Goal: Navigation & Orientation: Find specific page/section

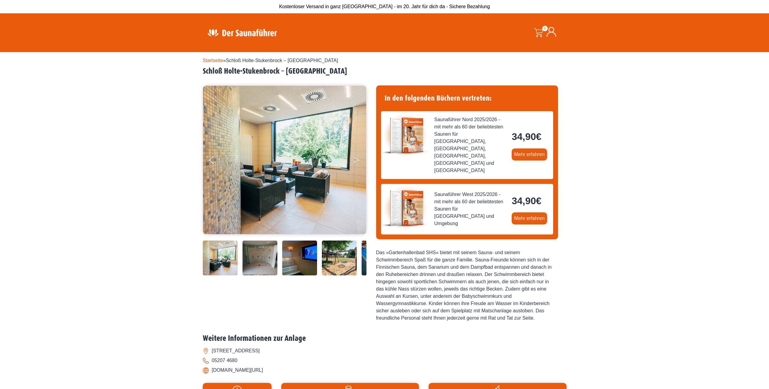
click at [357, 160] on button "Next" at bounding box center [360, 161] width 15 height 15
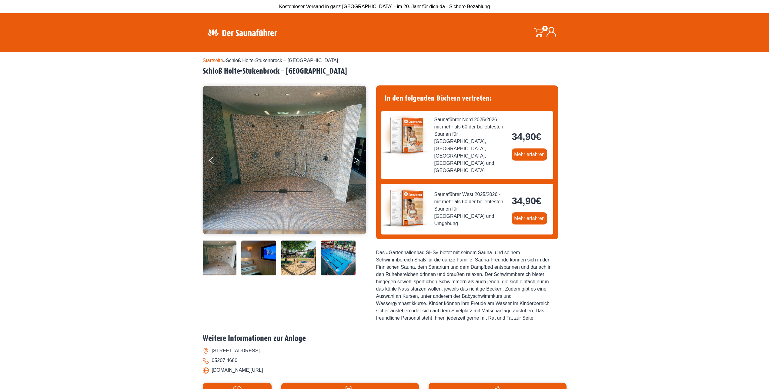
click at [357, 160] on button "Next" at bounding box center [360, 161] width 15 height 15
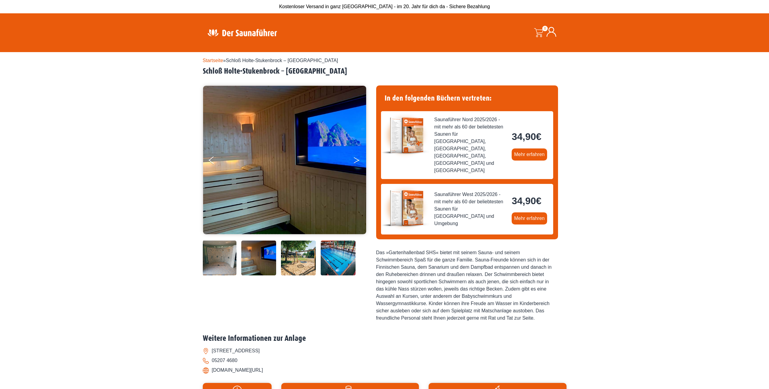
click at [357, 160] on button "Next" at bounding box center [360, 161] width 15 height 15
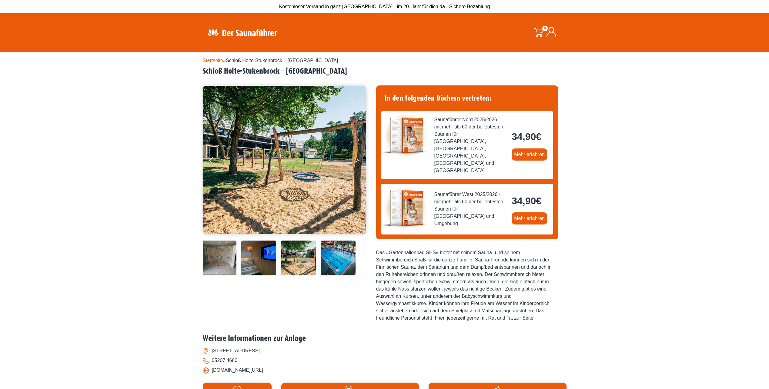
click at [357, 160] on button "Next" at bounding box center [360, 161] width 15 height 15
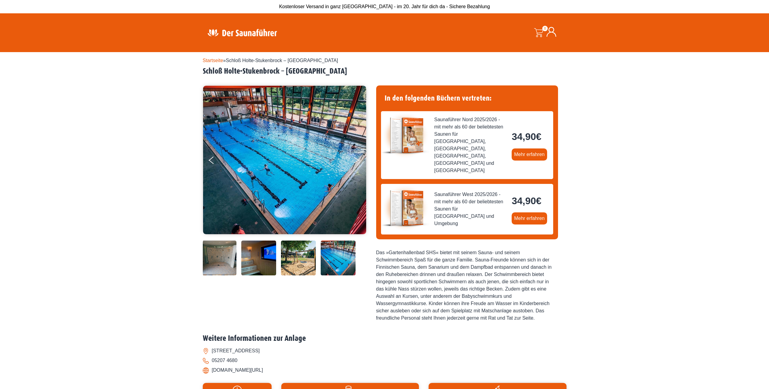
click at [357, 160] on button "Next" at bounding box center [360, 161] width 15 height 15
click at [210, 157] on button "Previous" at bounding box center [216, 161] width 15 height 15
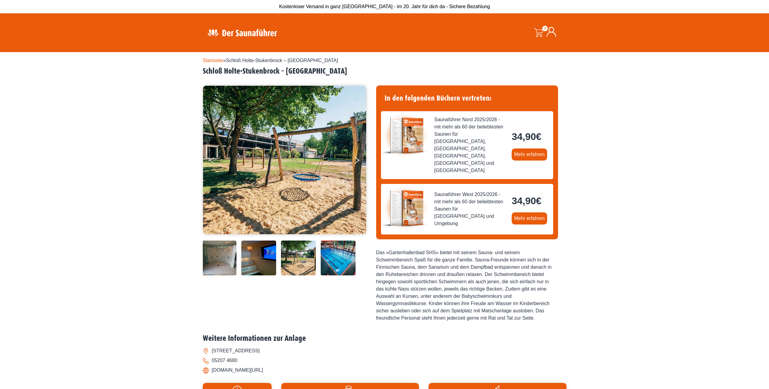
click at [210, 157] on button "Previous" at bounding box center [216, 161] width 15 height 15
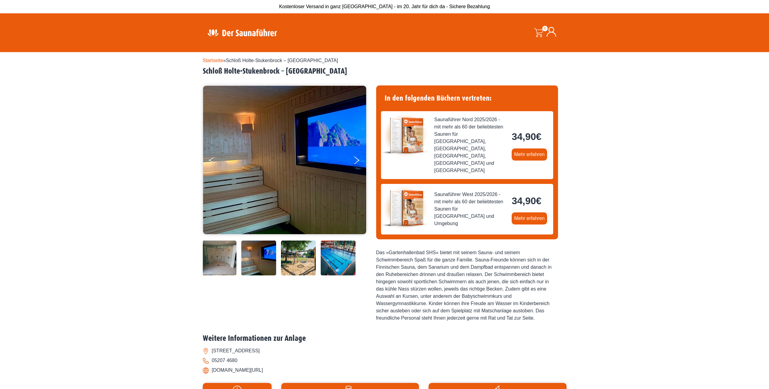
click at [210, 157] on button "Previous" at bounding box center [216, 161] width 15 height 15
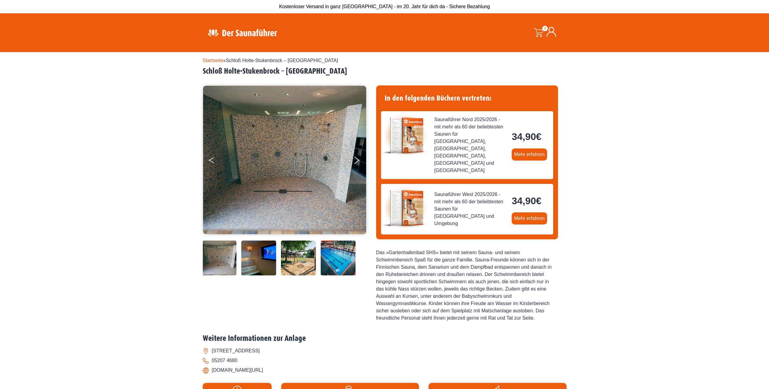
click at [210, 157] on button "Previous" at bounding box center [216, 161] width 15 height 15
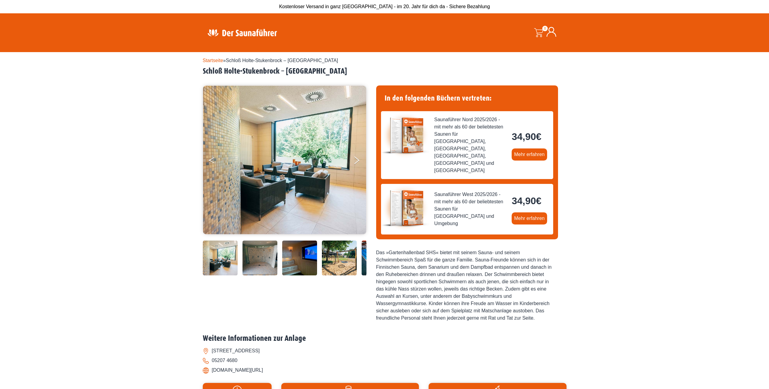
click at [210, 157] on button "Previous" at bounding box center [216, 161] width 15 height 15
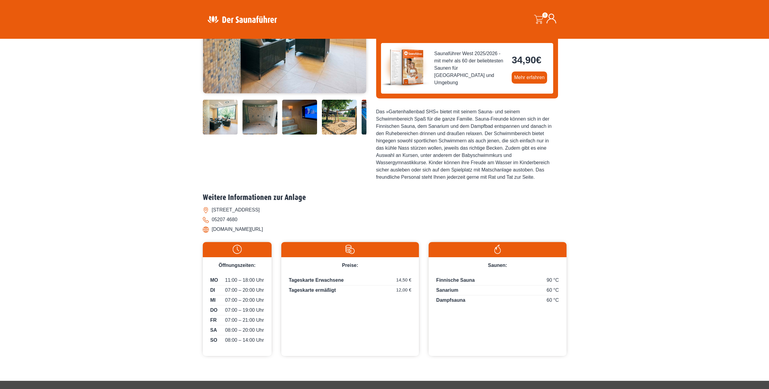
scroll to position [152, 0]
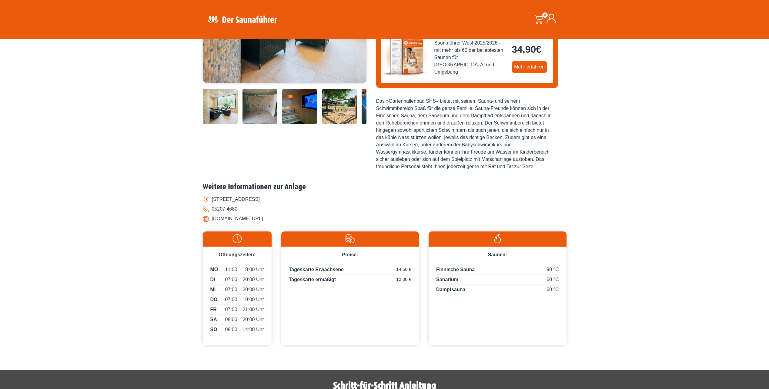
click at [240, 114] on div at bounding box center [305, 106] width 205 height 35
click at [260, 115] on img at bounding box center [260, 106] width 35 height 35
click at [303, 118] on img at bounding box center [299, 106] width 35 height 35
click at [335, 117] on img at bounding box center [339, 106] width 35 height 35
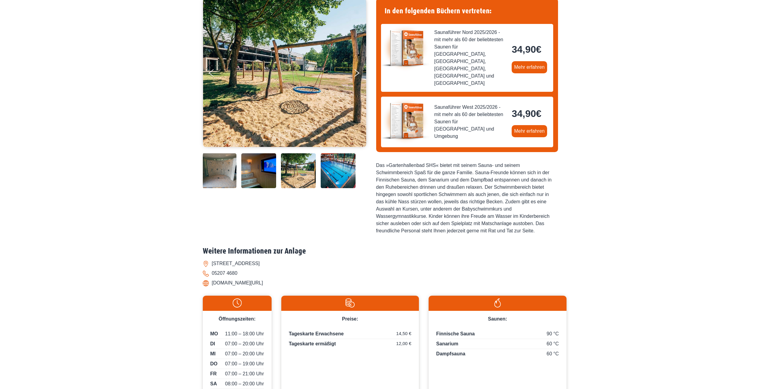
scroll to position [0, 0]
